Goal: Task Accomplishment & Management: Manage account settings

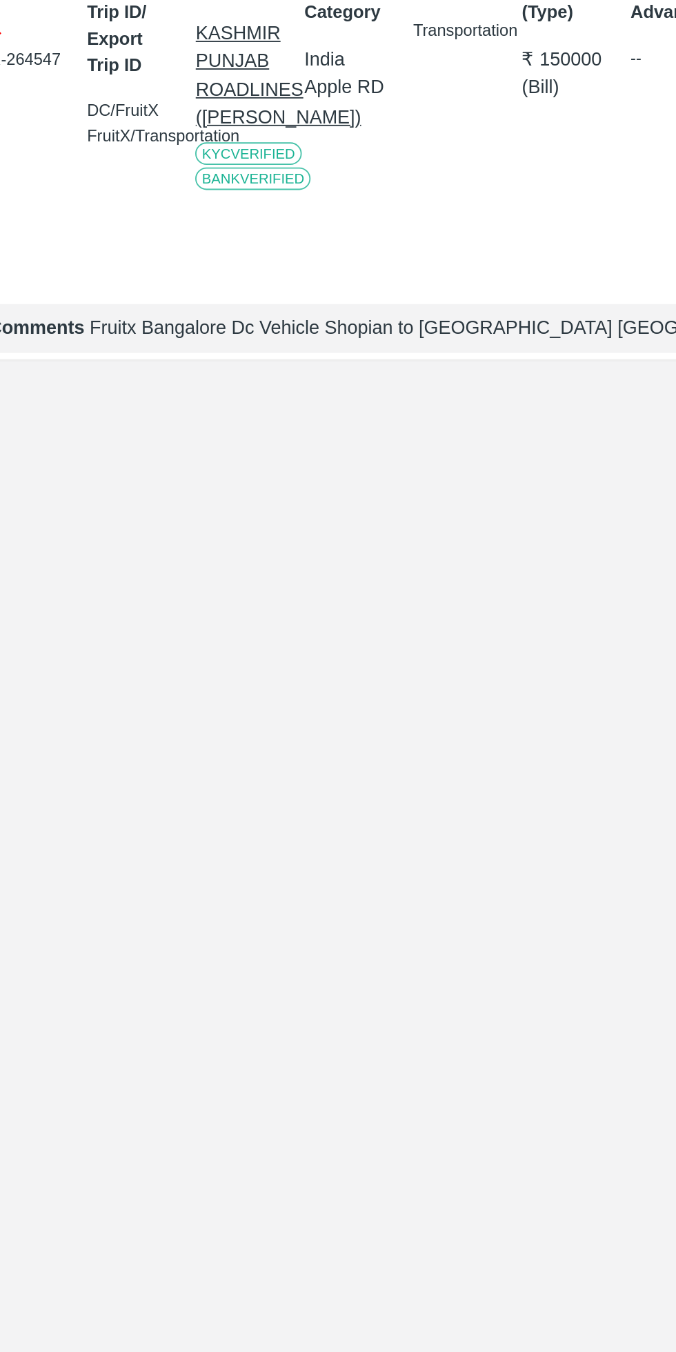
click at [138, 336] on span "KYC Verified" at bounding box center [163, 329] width 58 height 12
click at [138, 317] on p "KASHMIR PUNJAB ROADLINES (TAUSEEF AHMED LONE)" at bounding box center [158, 286] width 49 height 61
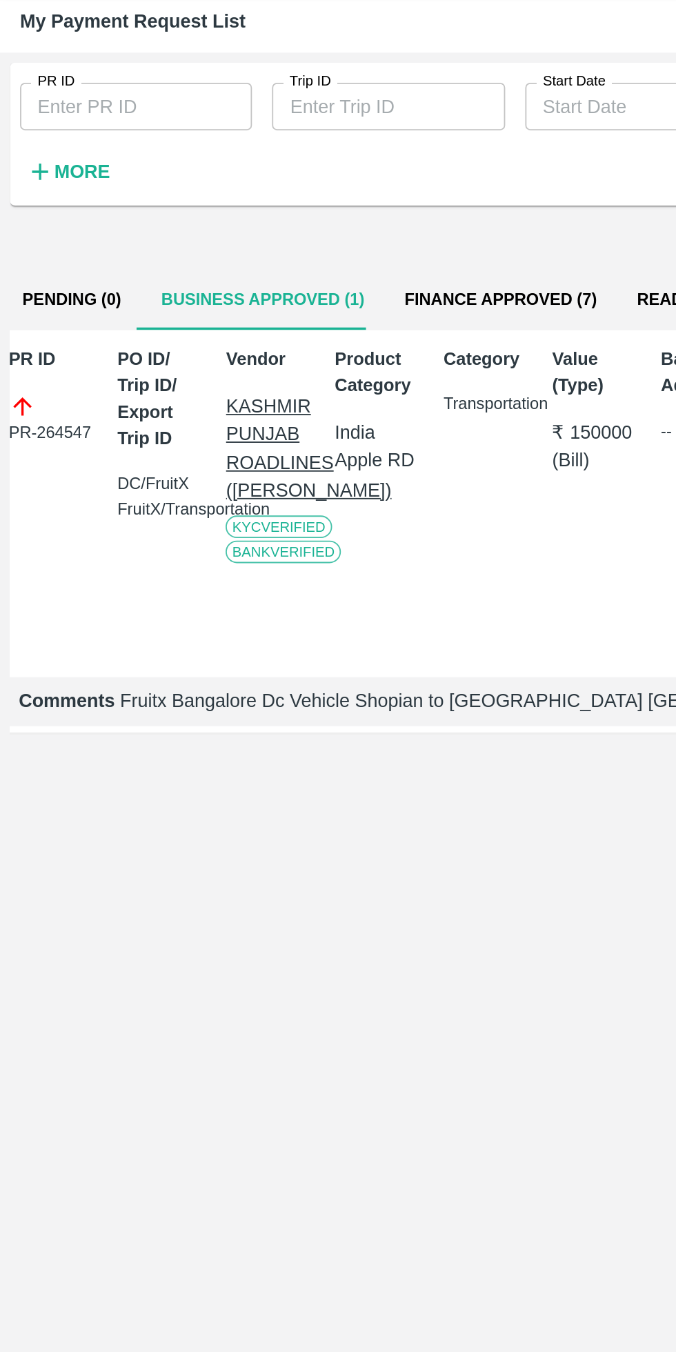
scroll to position [0, 9]
click at [136, 317] on p "KASHMIR PUNJAB ROADLINES (TAUSEEF AHMED LONE)" at bounding box center [149, 286] width 49 height 61
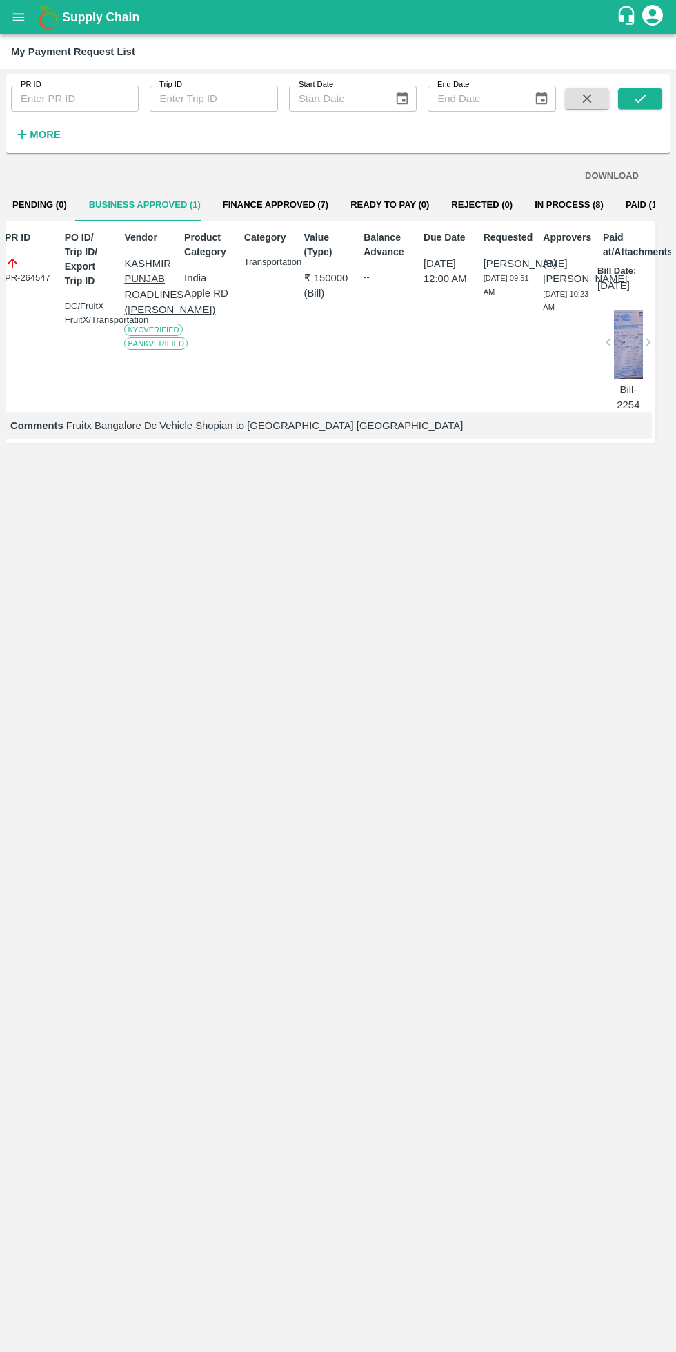
click at [635, 373] on div at bounding box center [628, 344] width 29 height 69
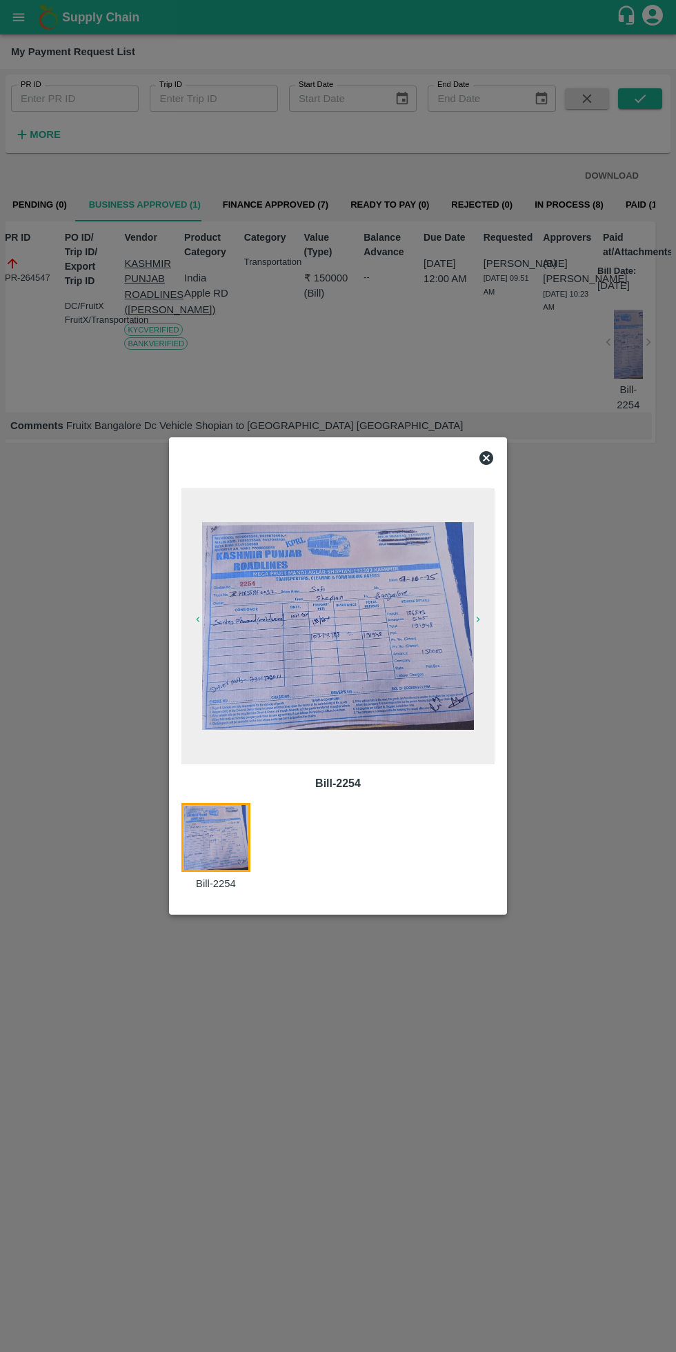
click at [433, 1056] on div at bounding box center [338, 676] width 676 height 1352
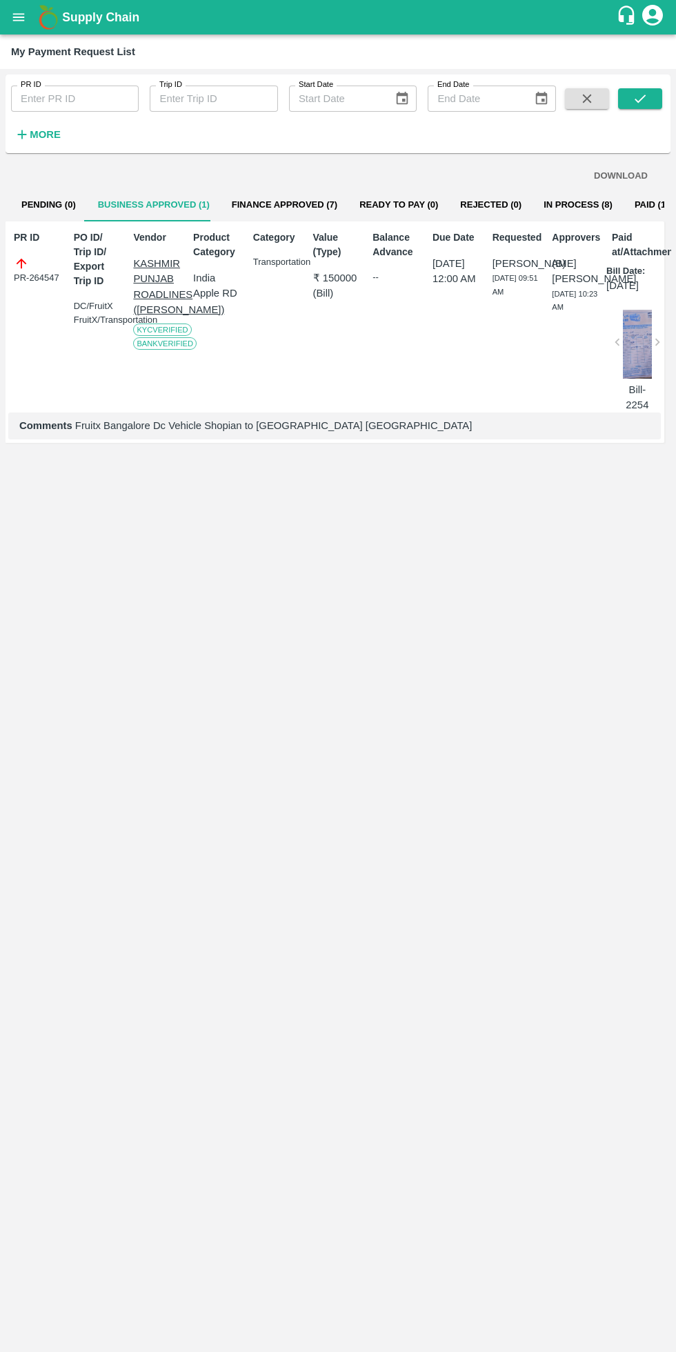
scroll to position [0, 9]
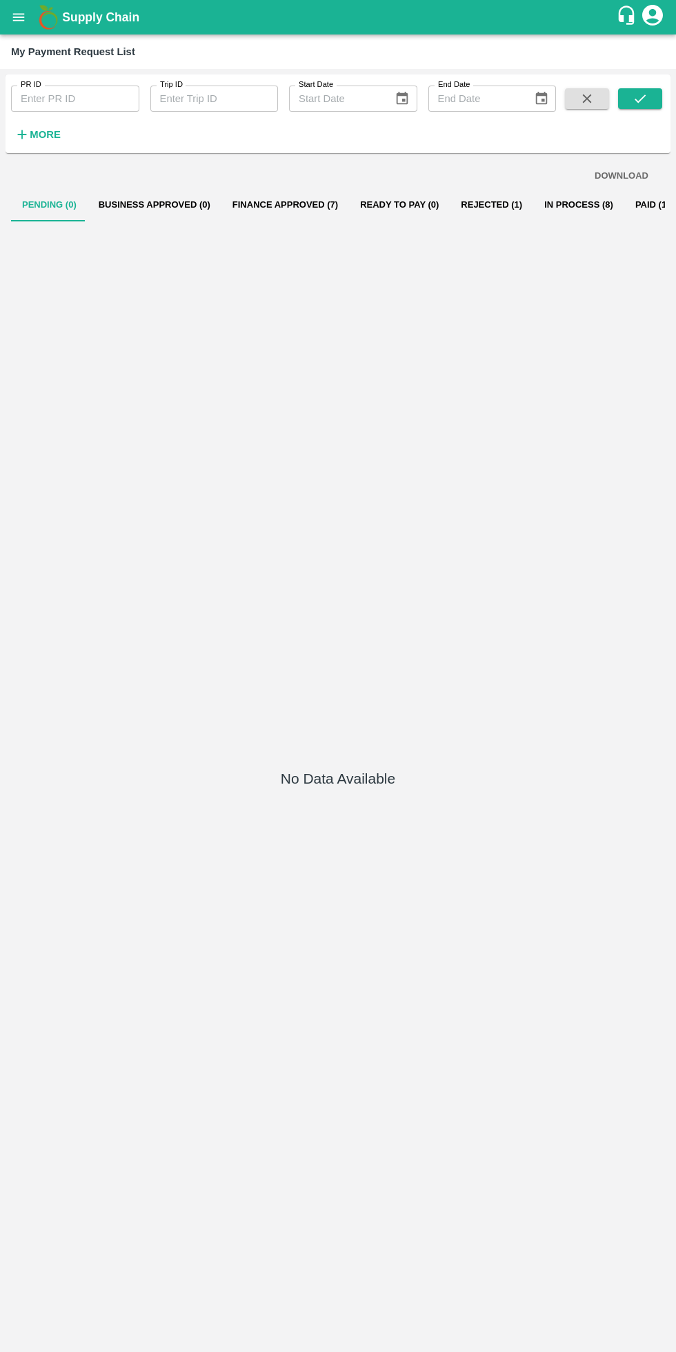
click at [481, 204] on button "Rejected (1)" at bounding box center [491, 204] width 83 height 33
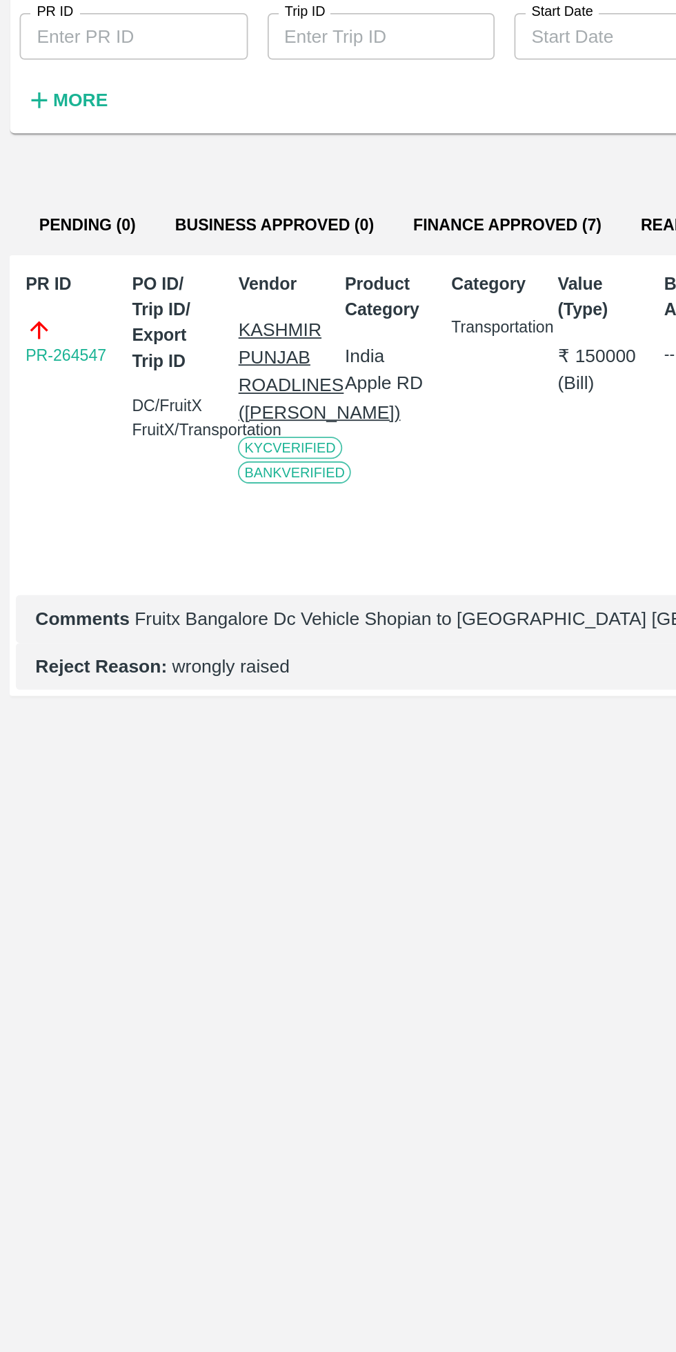
click at [41, 279] on link "PR-264547" at bounding box center [37, 278] width 46 height 14
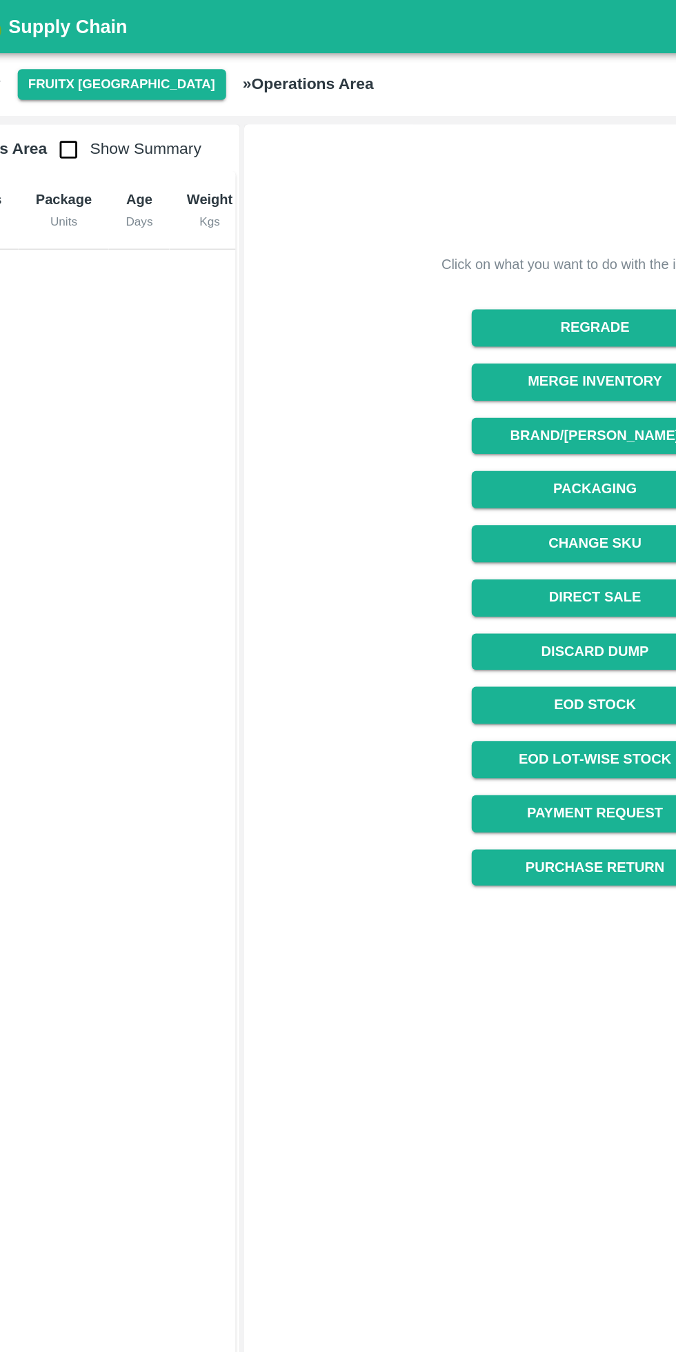
click at [96, 54] on button "FruitX [GEOGRAPHIC_DATA]" at bounding box center [135, 55] width 135 height 20
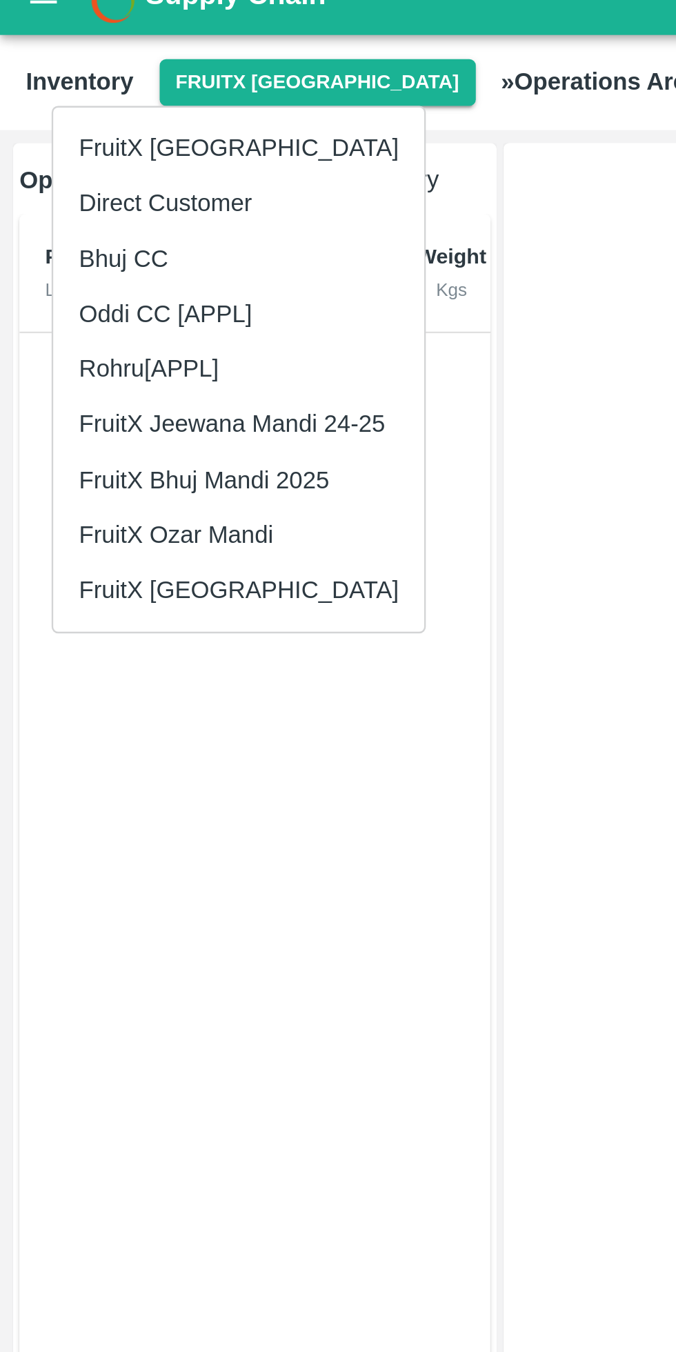
click at [100, 272] on li "FruitX [GEOGRAPHIC_DATA]" at bounding box center [102, 271] width 159 height 23
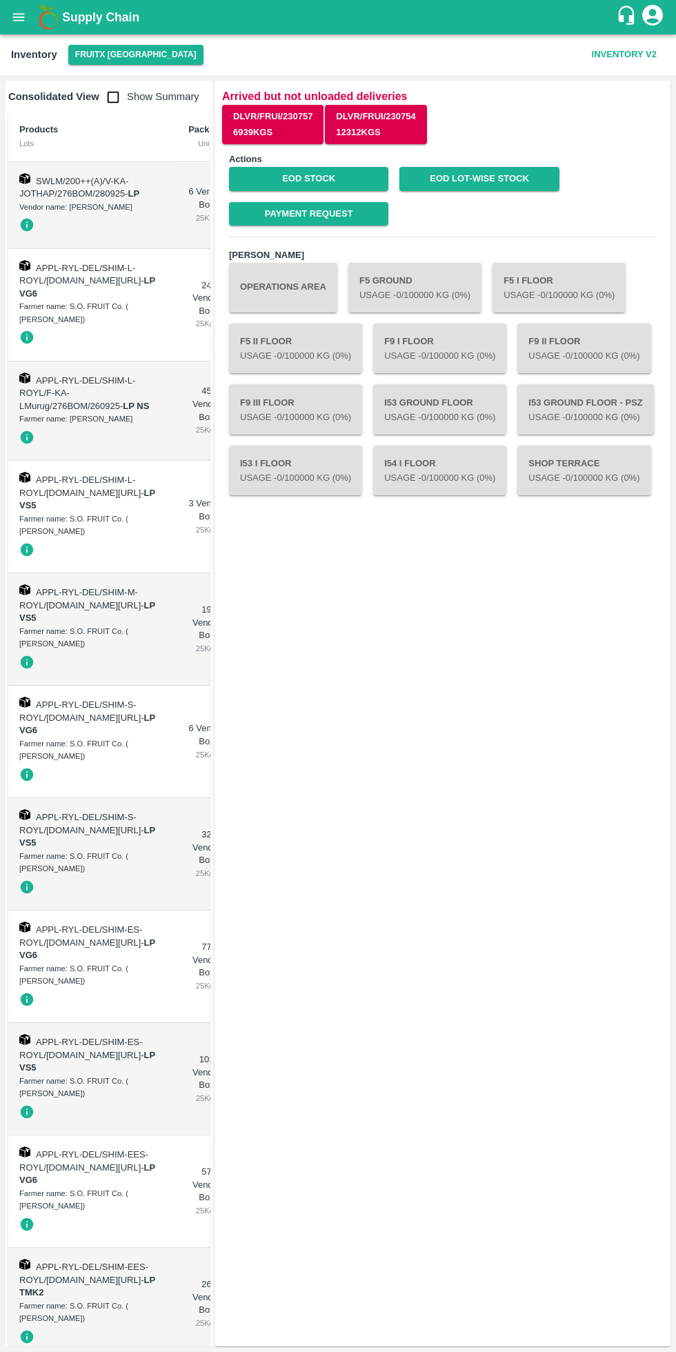
click at [343, 213] on link "Payment Request" at bounding box center [308, 214] width 159 height 24
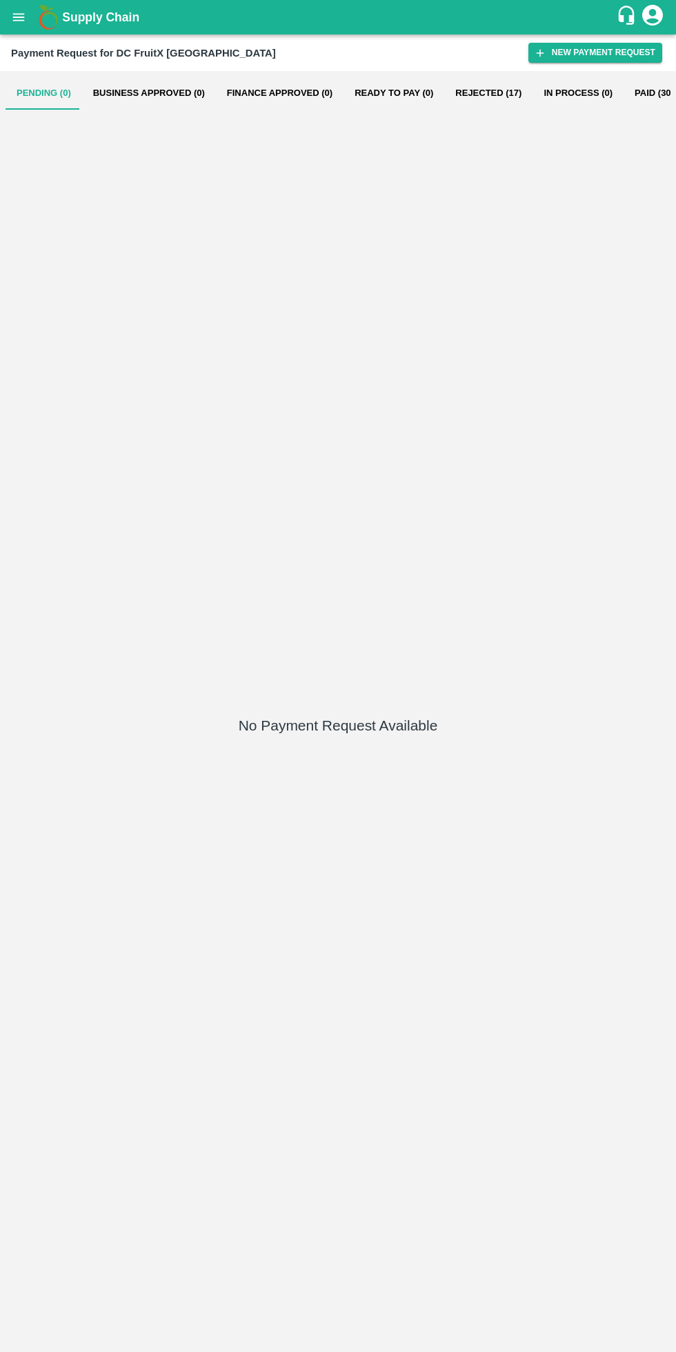
click at [459, 94] on button "Rejected (17)" at bounding box center [488, 93] width 88 height 33
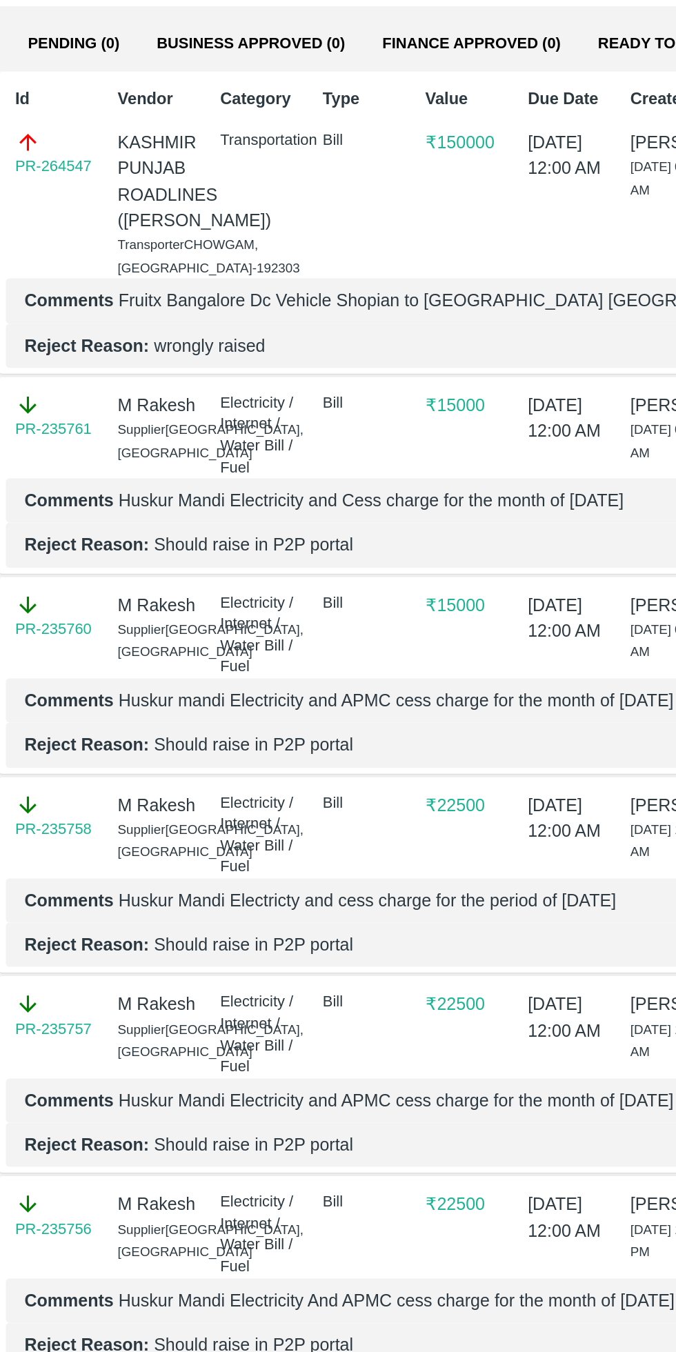
click at [32, 166] on link "PR-264547" at bounding box center [32, 166] width 46 height 14
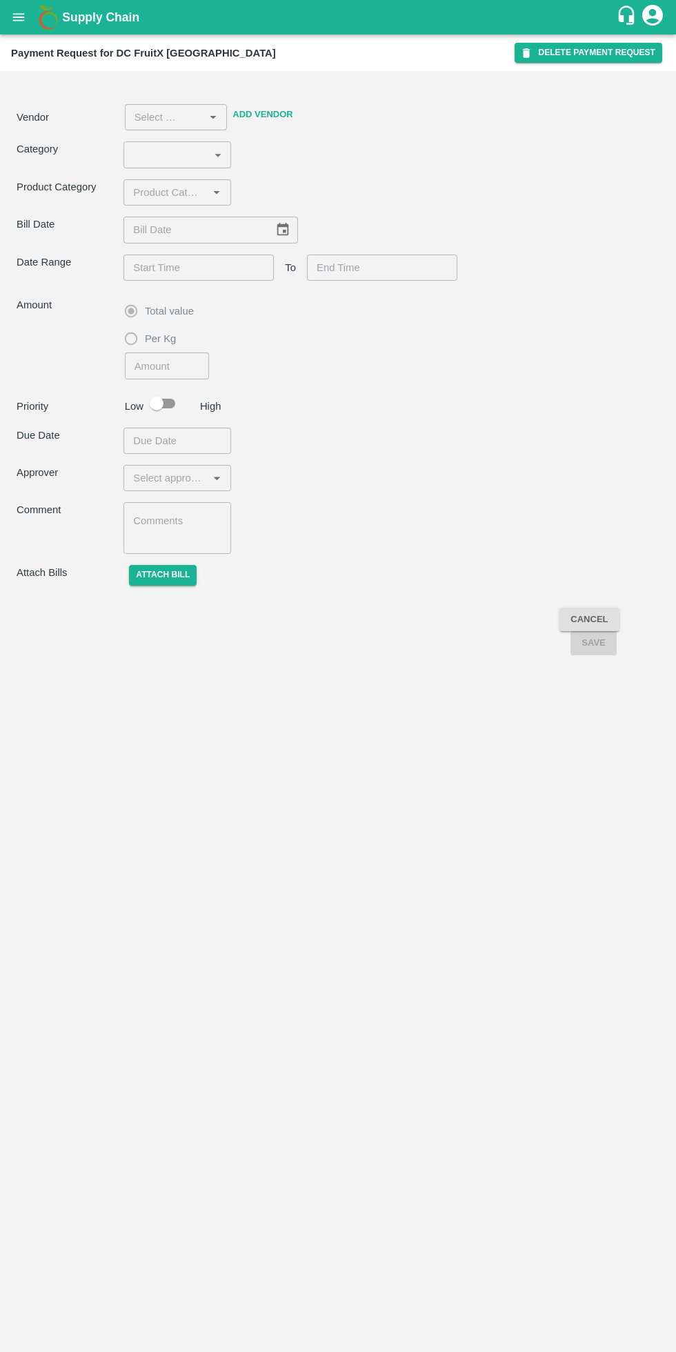
type input "4"
type input "150000"
checkbox input "true"
type textarea "Fruitx Bangalore Dc Vehicle Shopian to [GEOGRAPHIC_DATA] [GEOGRAPHIC_DATA]"
type input "KASHMIR PUNJAB ROADLINES ([PERSON_NAME]) -8825055620(Transporter)"
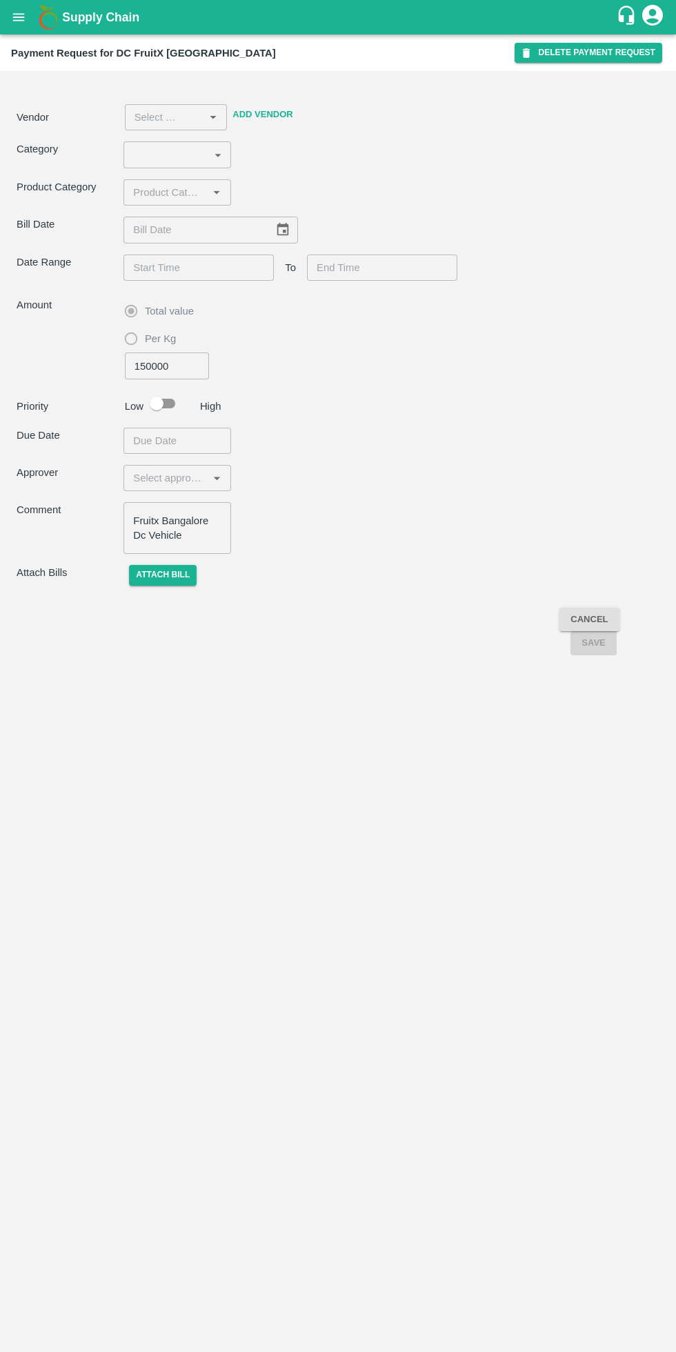
type input "[DATE]"
type input "[DATE] 10:00 PM"
type input "[DATE] 08:00 AM"
type input "[DATE] 12:00 AM"
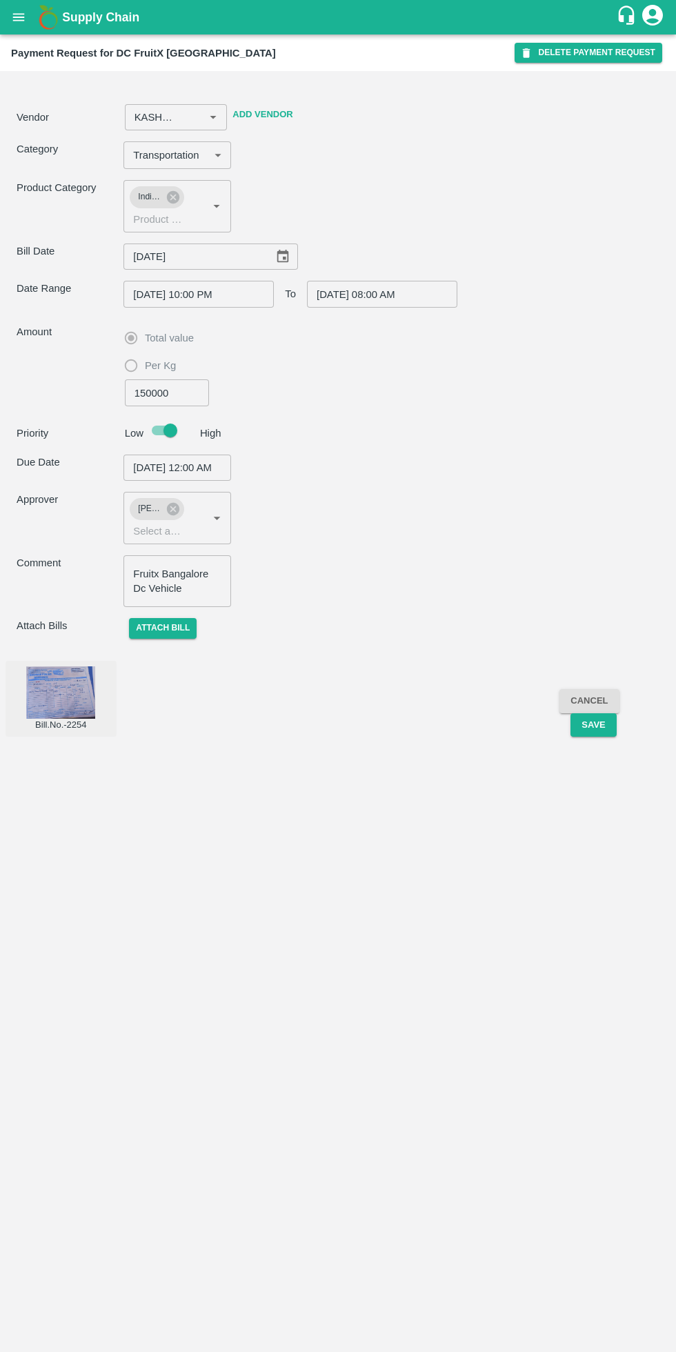
click at [202, 1053] on div "Vendor ​ Add Vendor Category Transportation 4 ​ Product Category [GEOGRAPHIC_DA…" at bounding box center [338, 711] width 676 height 1281
click at [592, 724] on button "Save" at bounding box center [593, 725] width 46 height 24
type input "KASHMIR PUNJAB ROADLINES ([PERSON_NAME]) -8825055620(Transporter)"
